Goal: Task Accomplishment & Management: Manage account settings

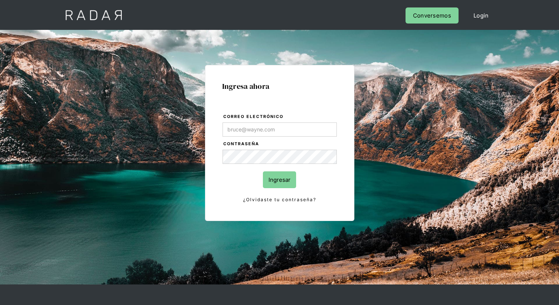
type input "[EMAIL_ADDRESS][PERSON_NAME][DOMAIN_NAME]"
click at [279, 180] on input "Ingresar" at bounding box center [279, 179] width 33 height 17
type input "[EMAIL_ADDRESS][PERSON_NAME][DOMAIN_NAME]"
click at [279, 180] on input "Ingresar" at bounding box center [279, 179] width 33 height 17
type input "[EMAIL_ADDRESS][PERSON_NAME][DOMAIN_NAME]"
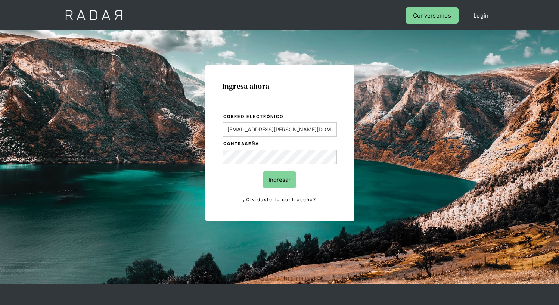
click at [279, 180] on input "Ingresar" at bounding box center [279, 179] width 33 height 17
